Goal: Task Accomplishment & Management: Use online tool/utility

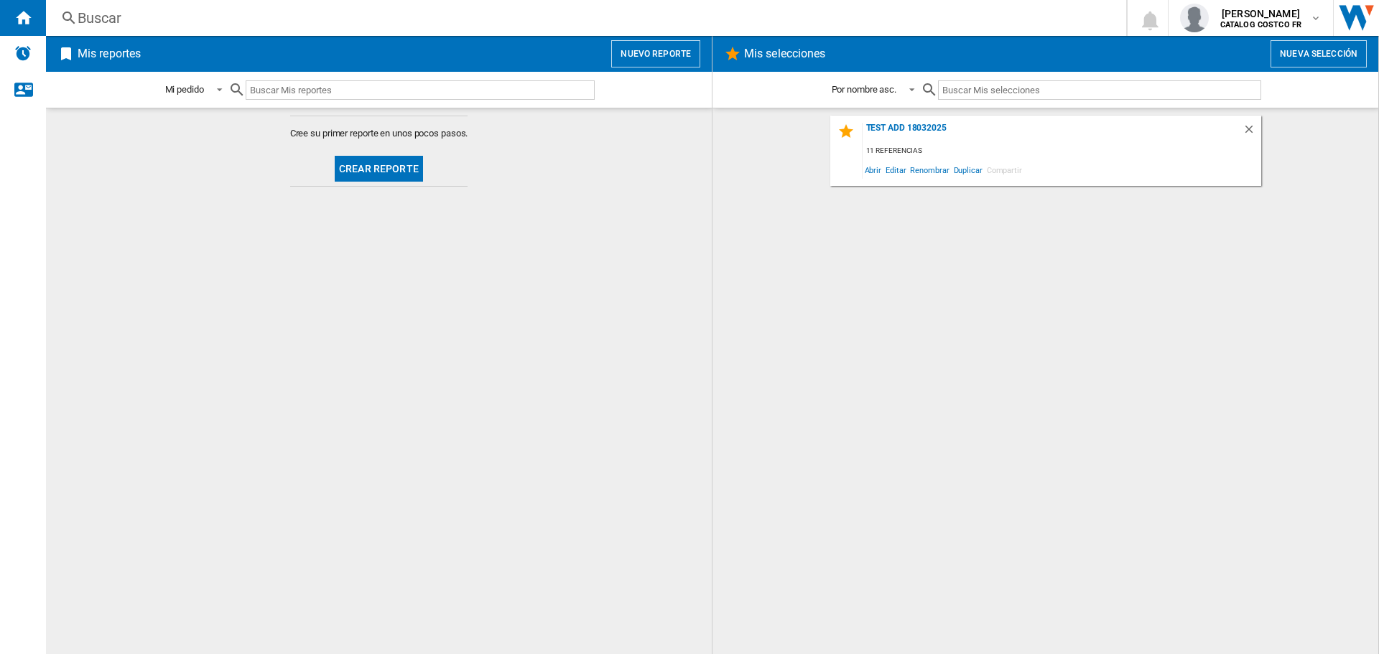
click at [402, 161] on button "Crear reporte" at bounding box center [379, 169] width 88 height 26
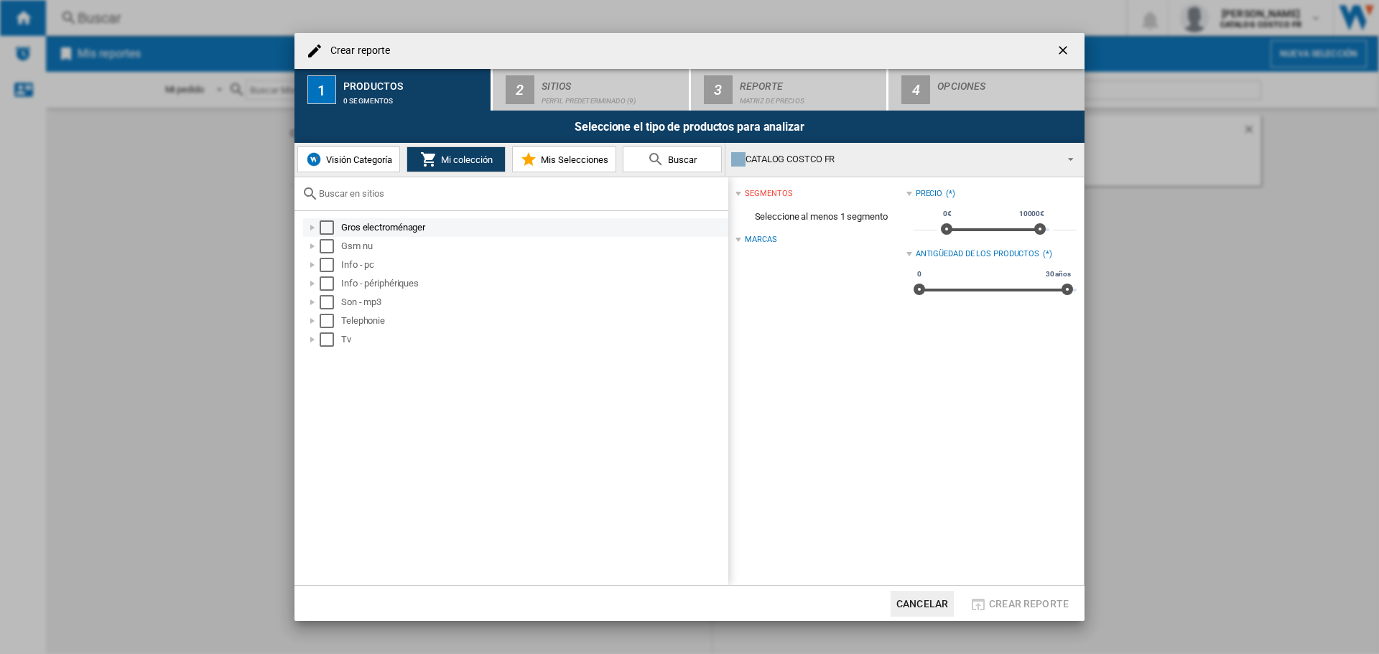
click at [321, 231] on div "Select" at bounding box center [327, 227] width 14 height 14
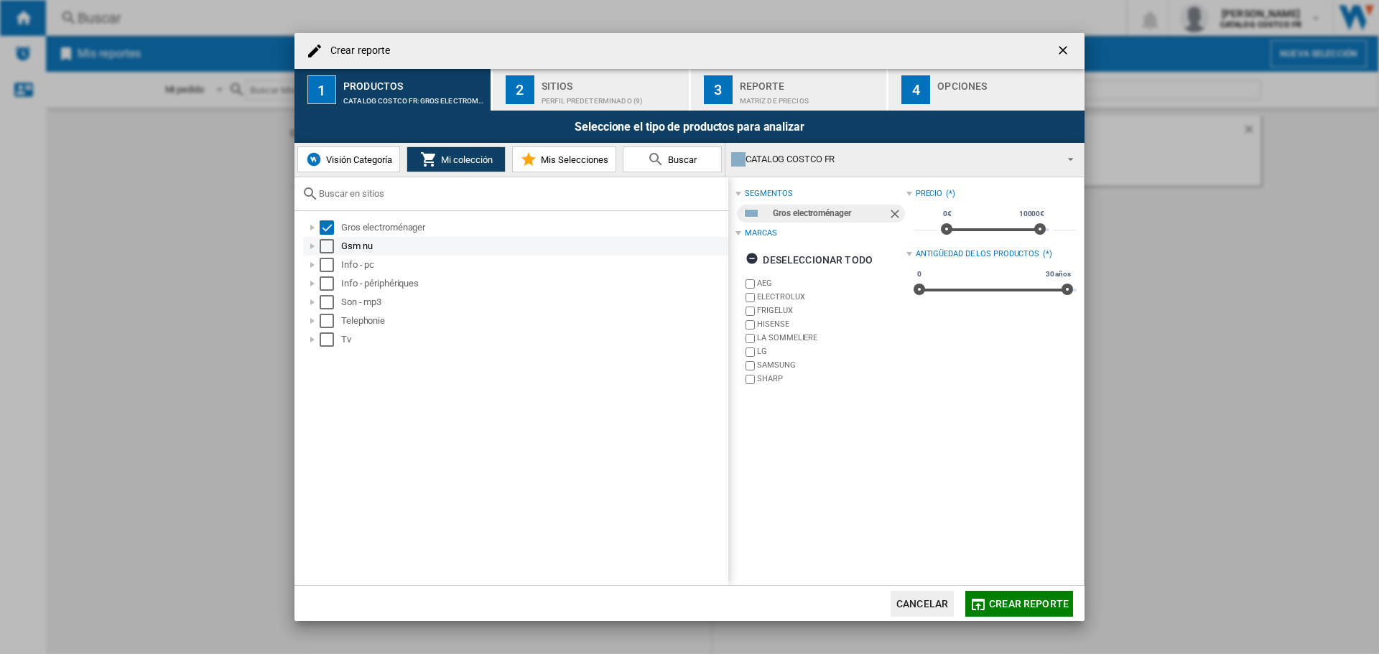
click at [323, 249] on div "Select" at bounding box center [327, 246] width 14 height 14
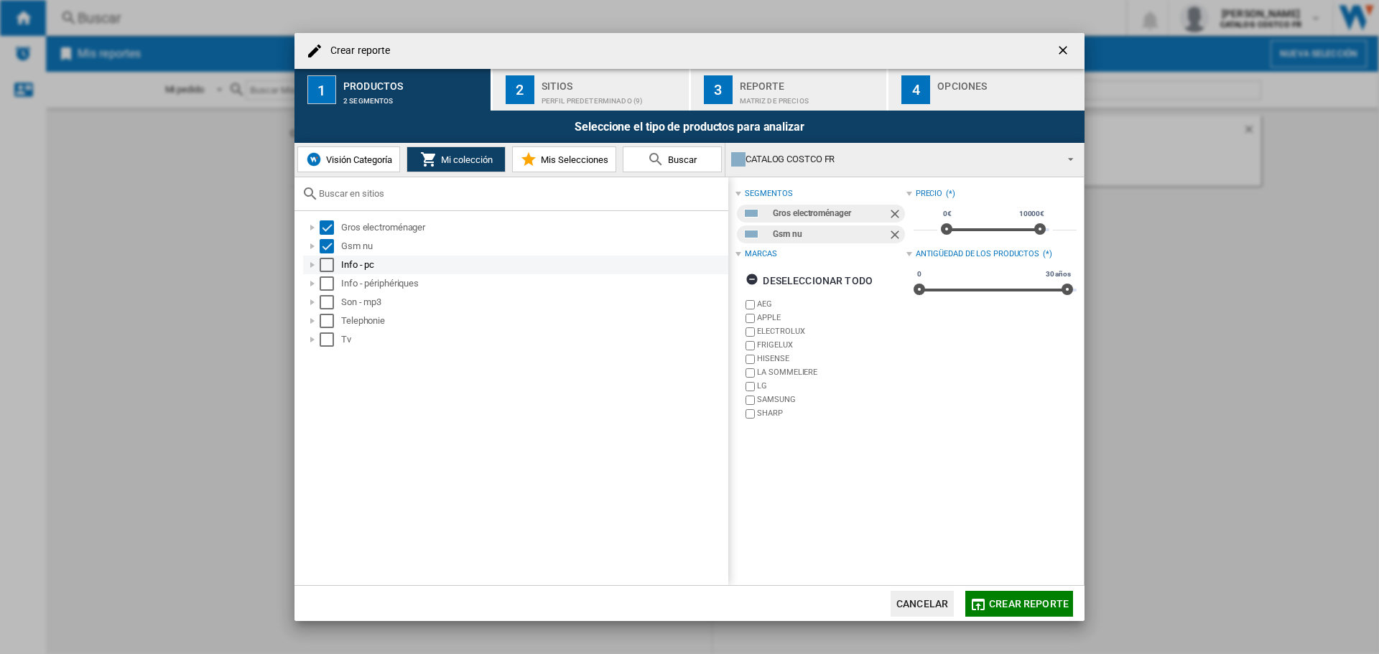
click at [327, 270] on div "Select" at bounding box center [327, 265] width 14 height 14
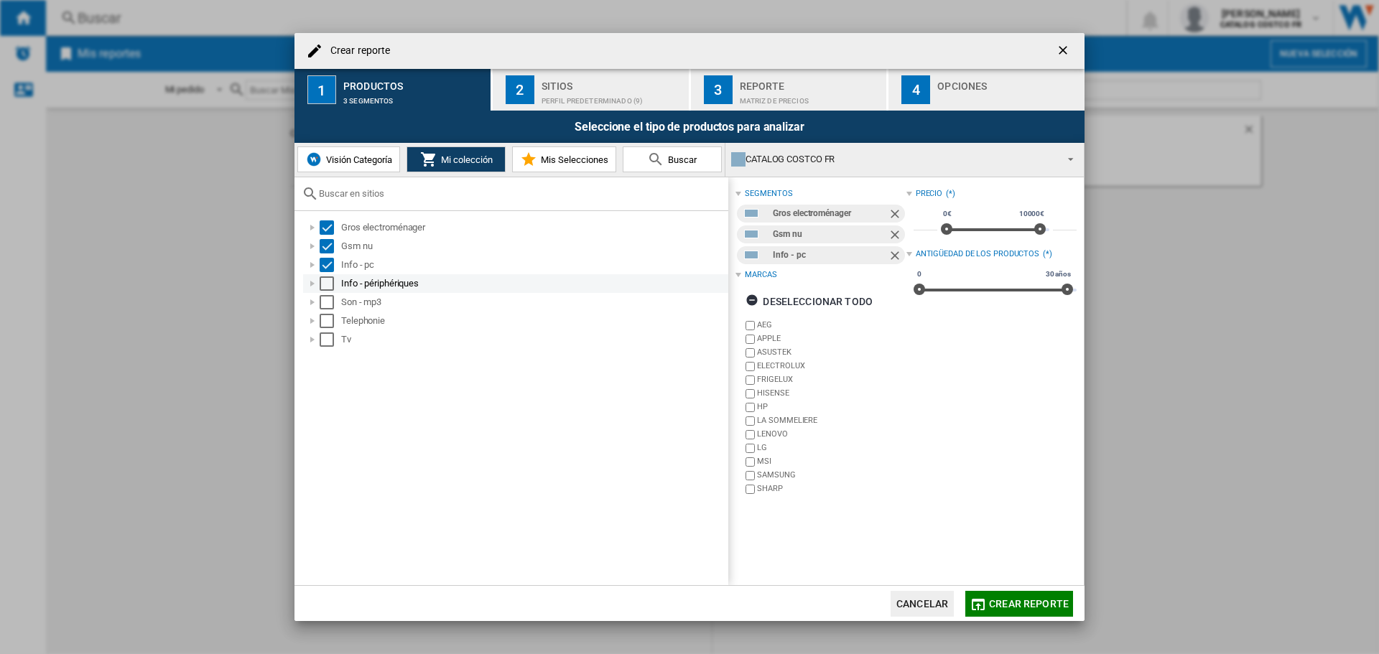
click at [327, 280] on div "Select" at bounding box center [327, 283] width 14 height 14
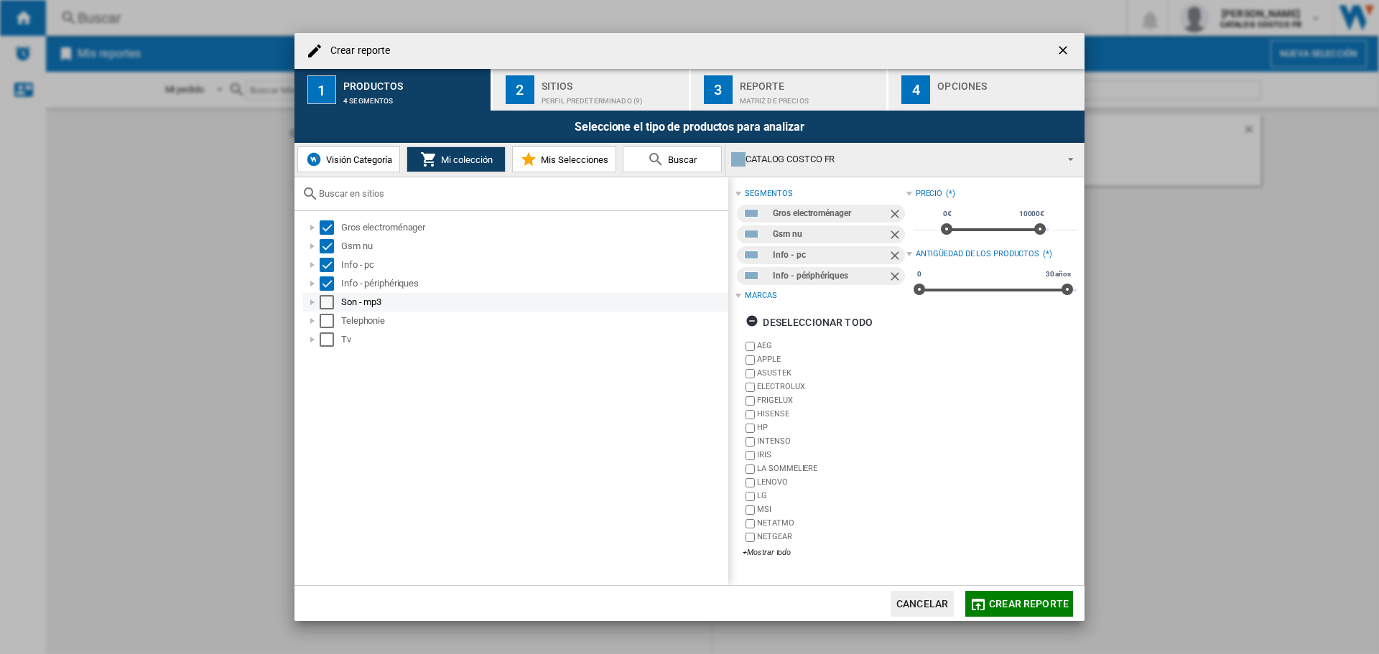
click at [328, 302] on div "Select" at bounding box center [327, 302] width 14 height 14
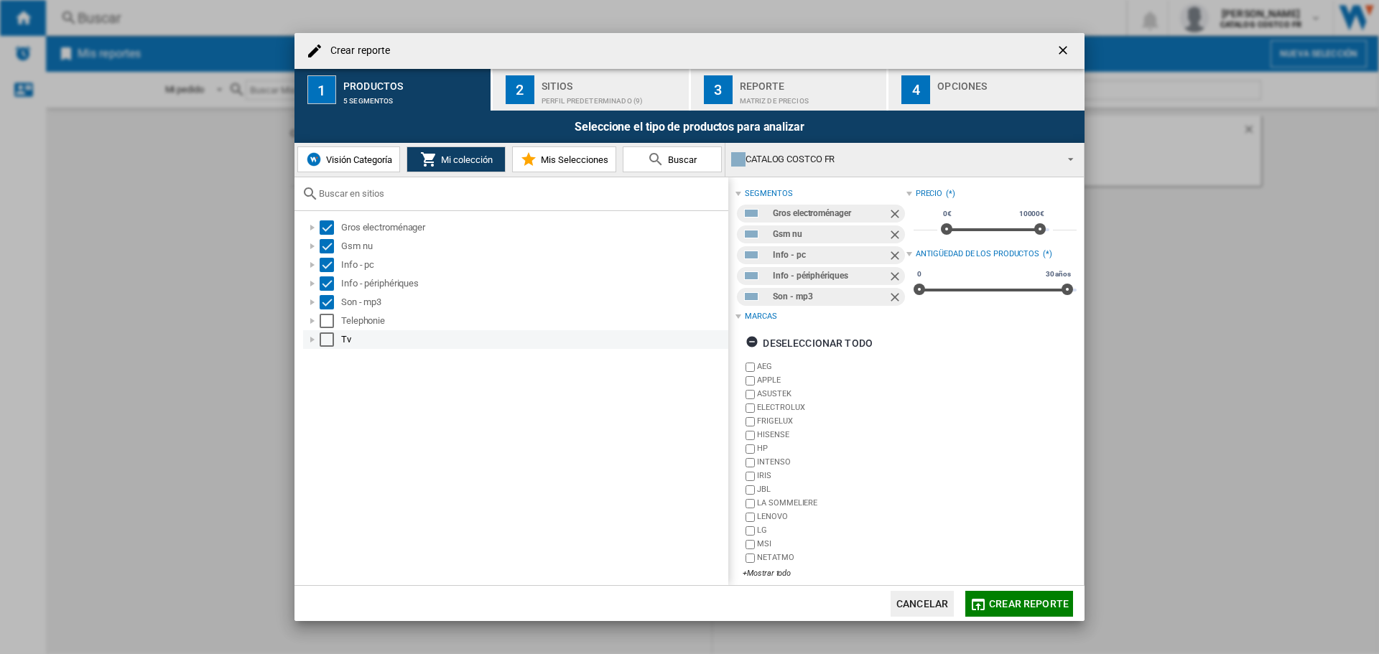
drag, startPoint x: 328, startPoint y: 317, endPoint x: 329, endPoint y: 337, distance: 19.4
click at [328, 318] on div "Select" at bounding box center [327, 321] width 14 height 14
click at [326, 346] on div "Select" at bounding box center [327, 339] width 14 height 14
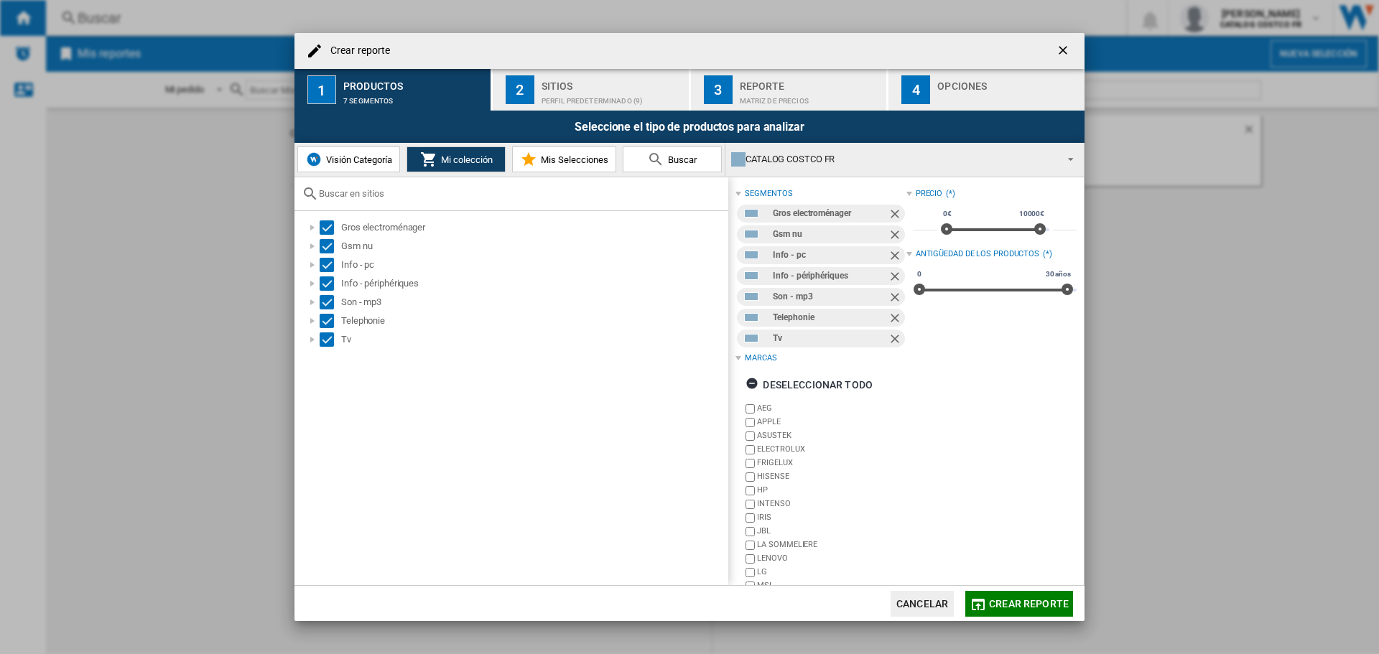
click at [531, 99] on div "2" at bounding box center [520, 89] width 29 height 29
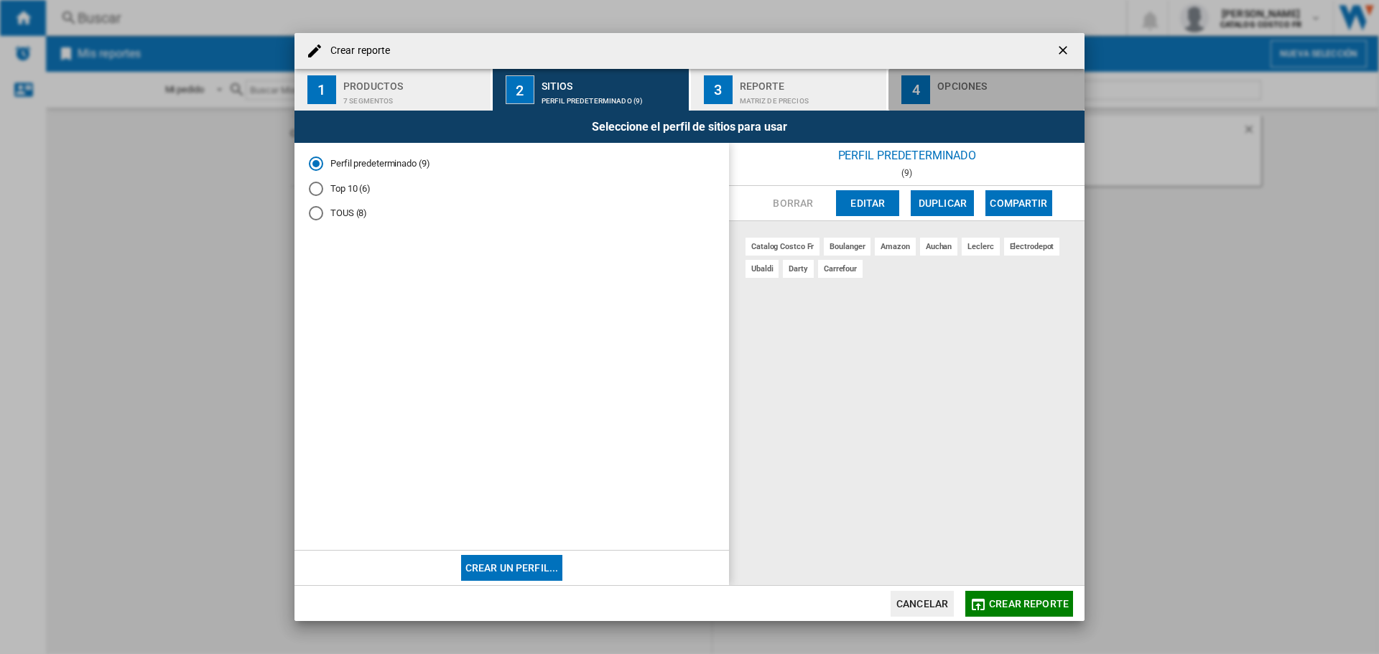
click at [991, 80] on div "Opciones" at bounding box center [1007, 82] width 141 height 15
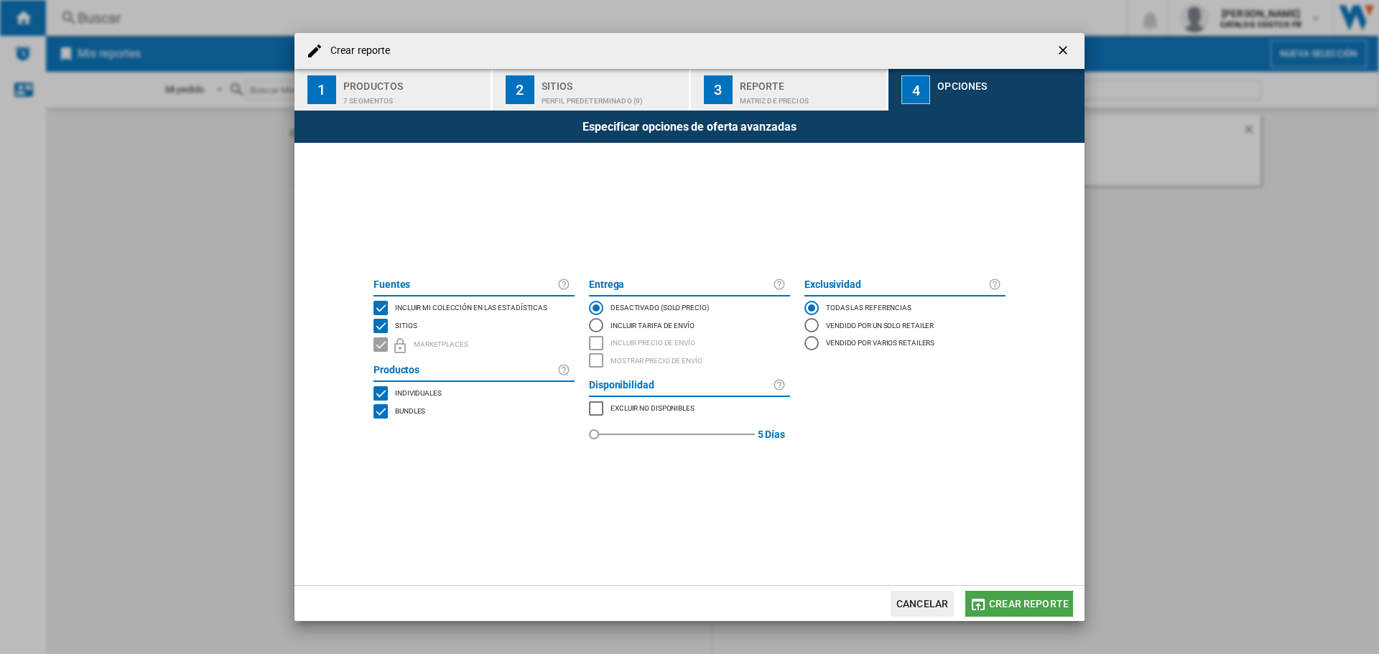
click at [1004, 615] on button "Crear reporte" at bounding box center [1019, 604] width 108 height 26
